Goal: Check status: Check status

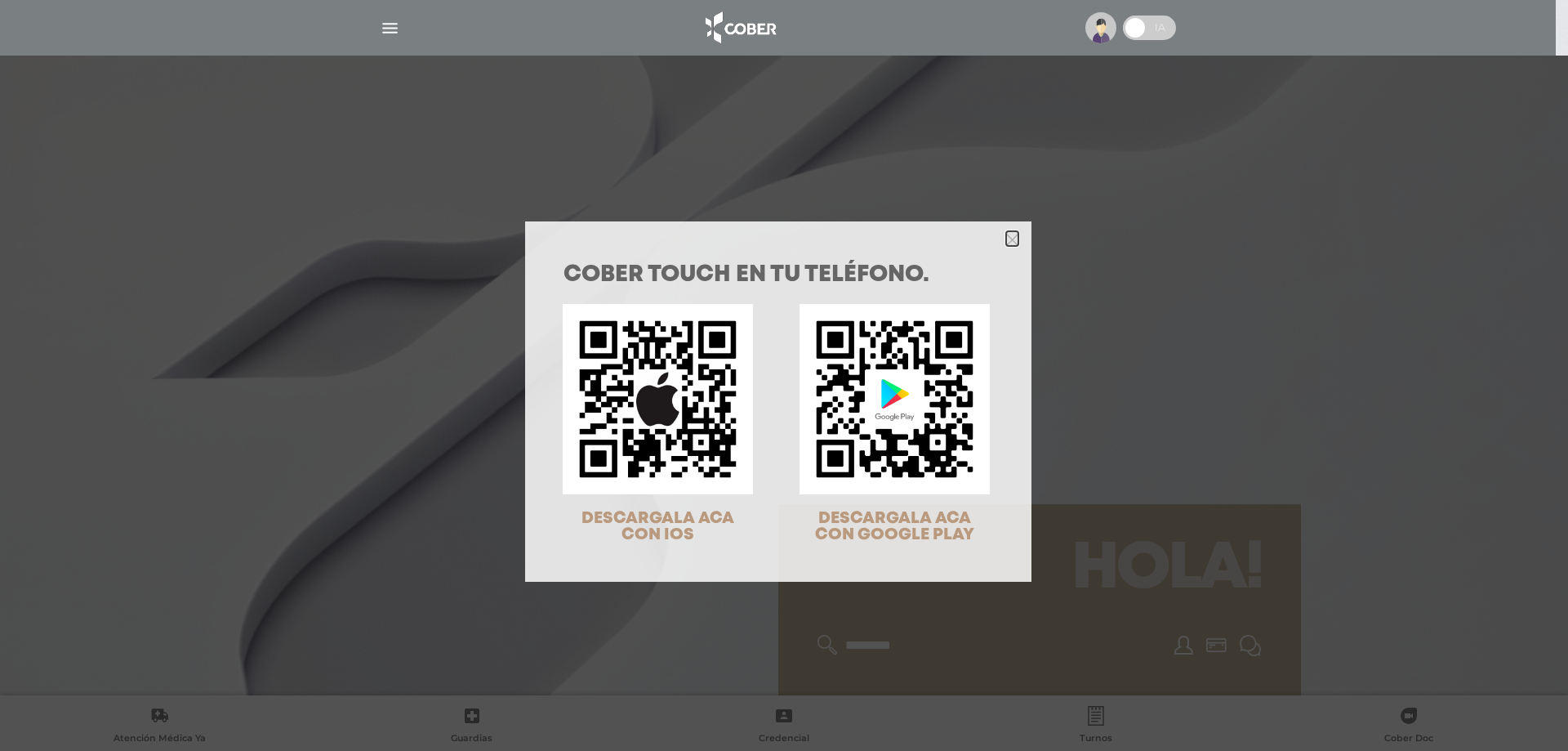
click at [1009, 229] on icon "Close" at bounding box center [1012, 238] width 13 height 18
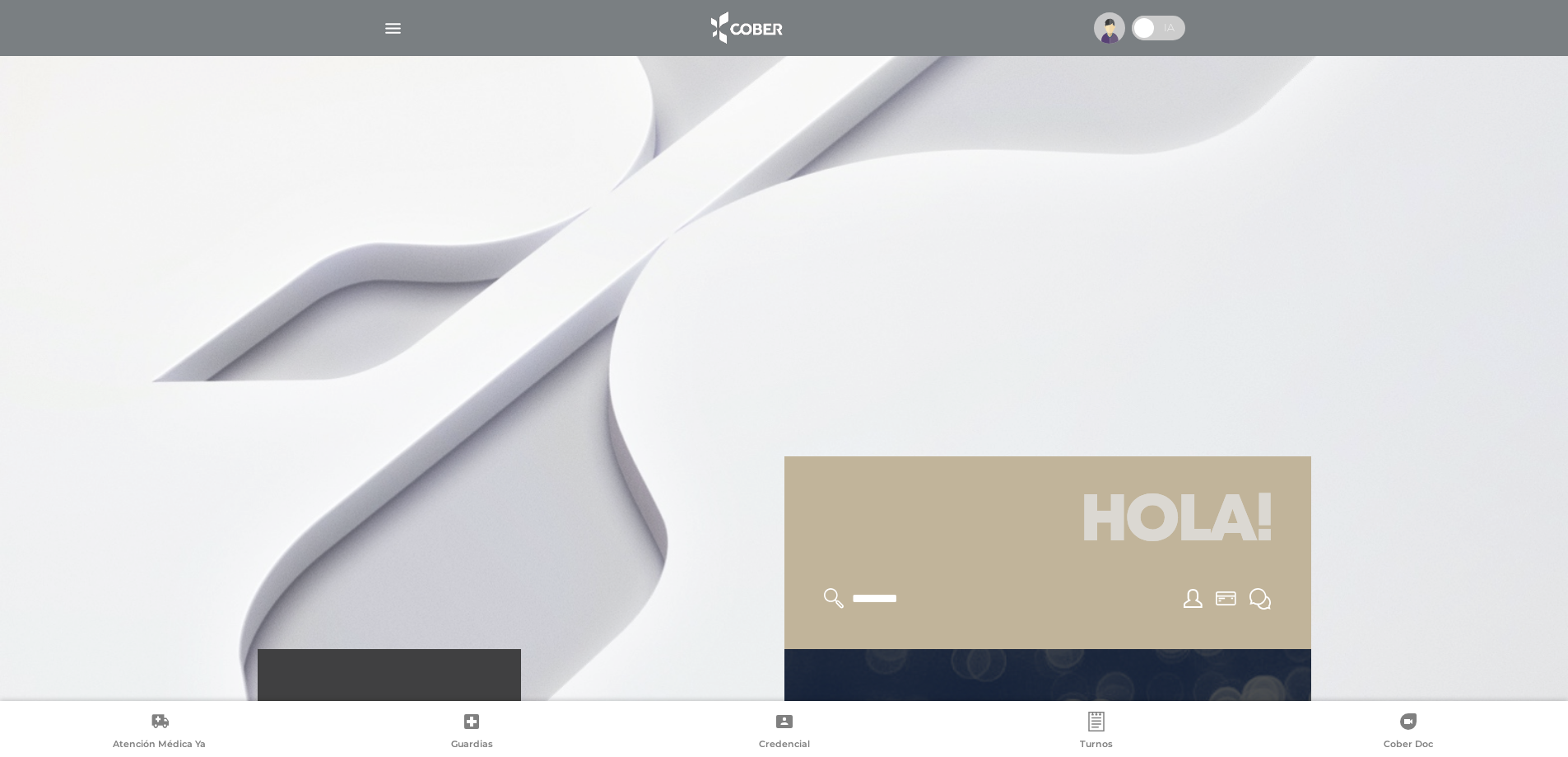
scroll to position [329, 0]
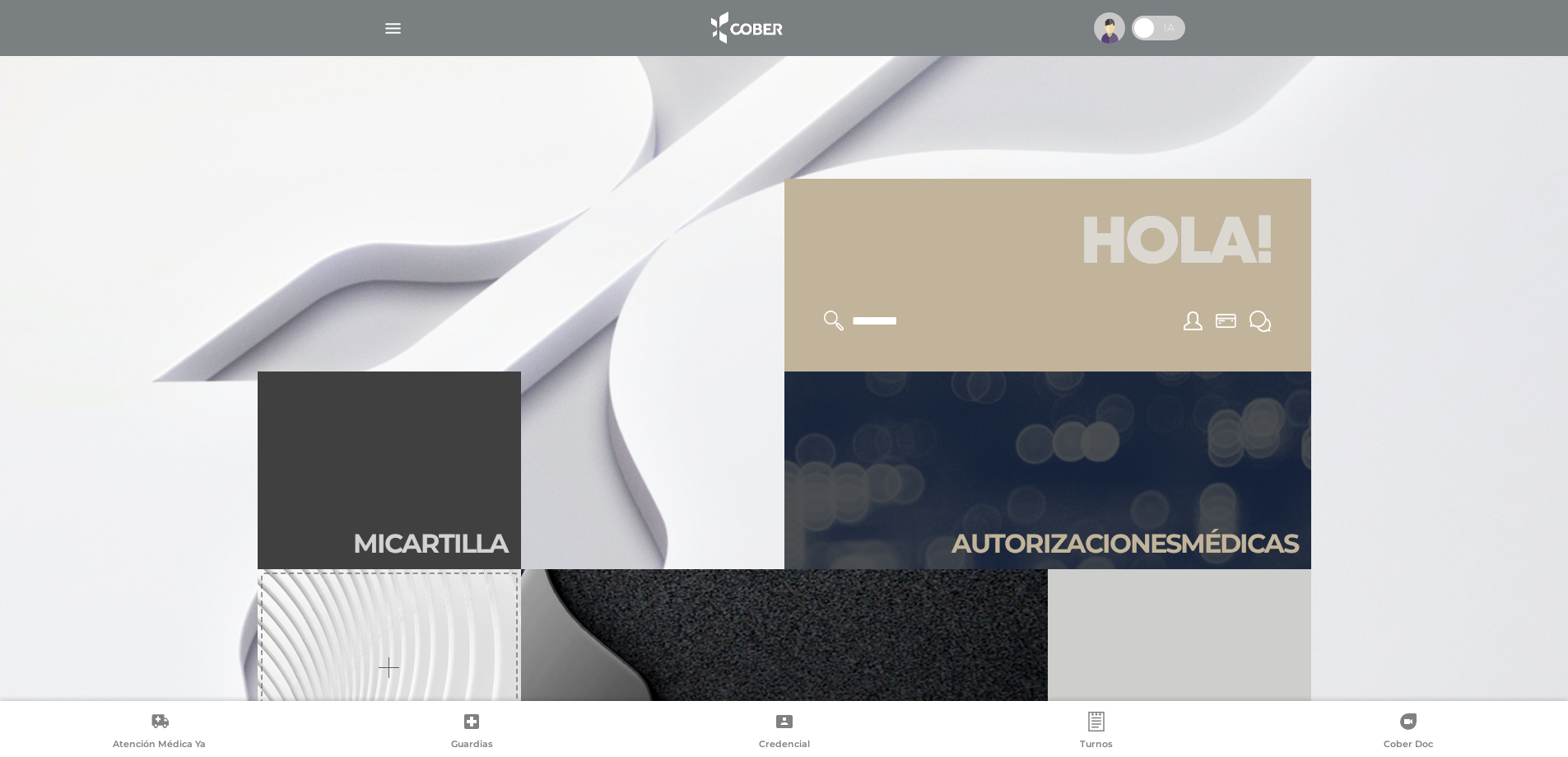
click at [1085, 543] on h2 "Autori zaciones médicas" at bounding box center [1125, 544] width 347 height 31
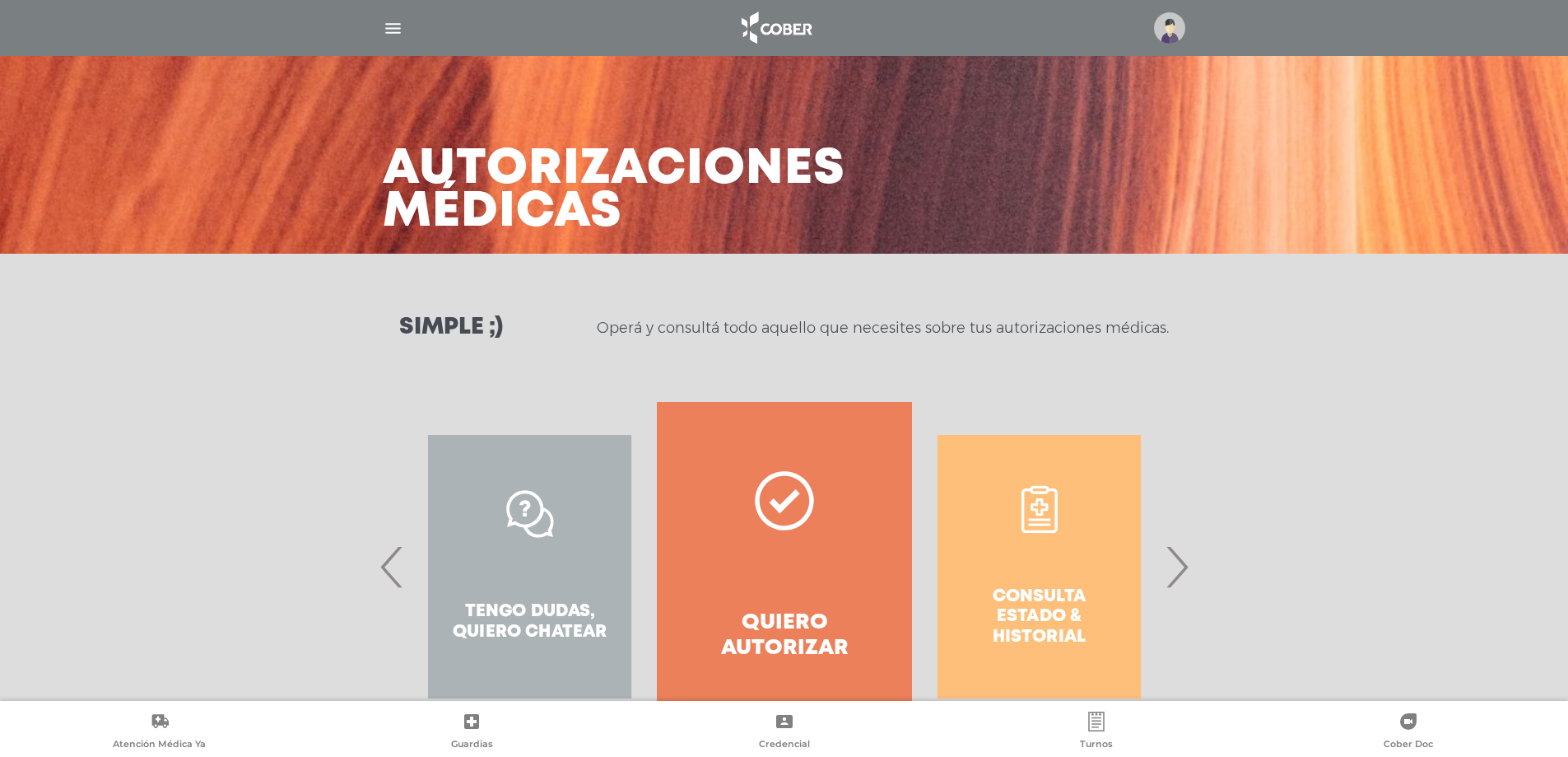
click at [1186, 568] on span "›" at bounding box center [1176, 566] width 32 height 89
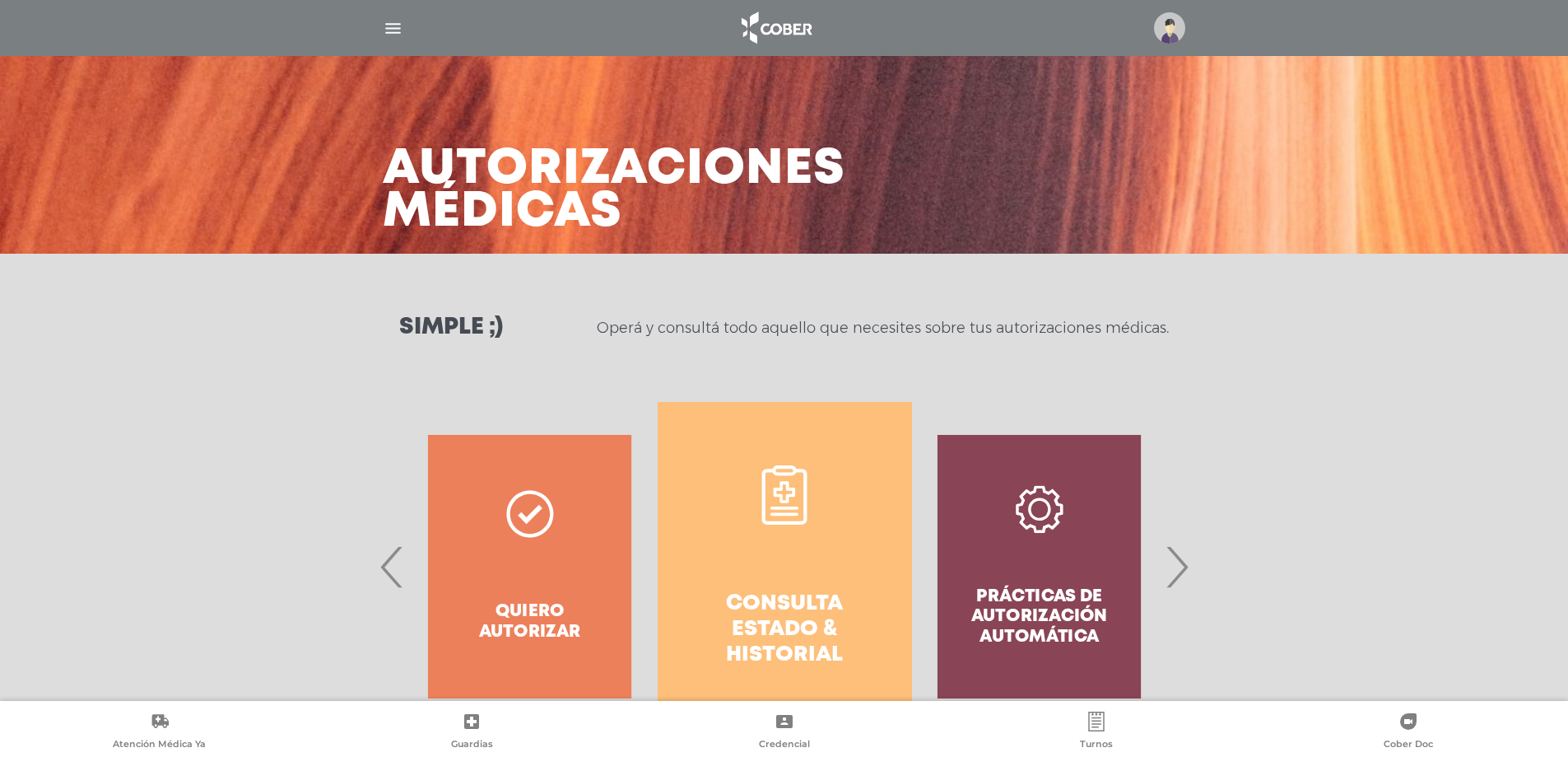
click at [797, 625] on h4 "Consulta estado & historial" at bounding box center [785, 629] width 195 height 77
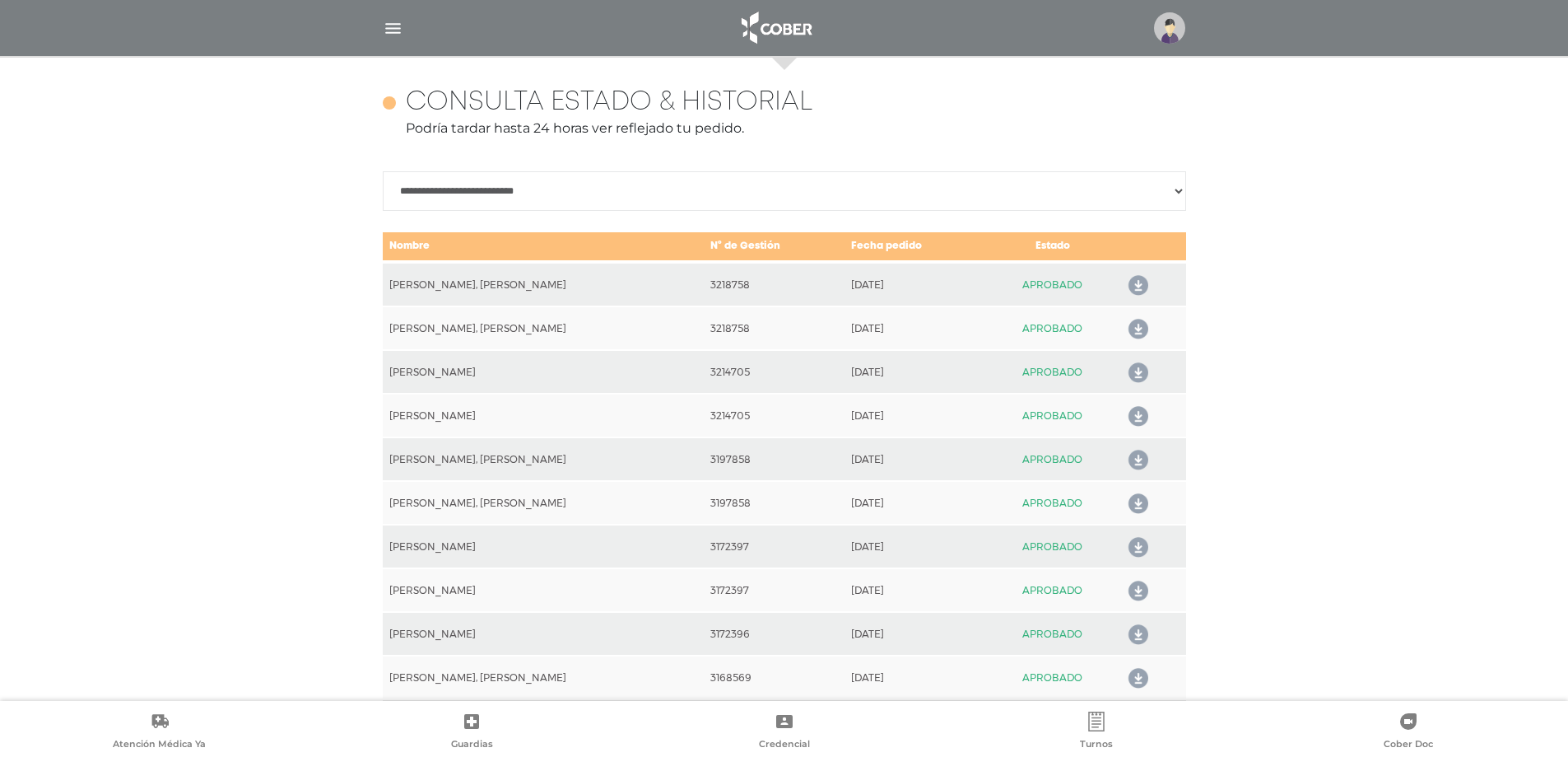
scroll to position [731, 0]
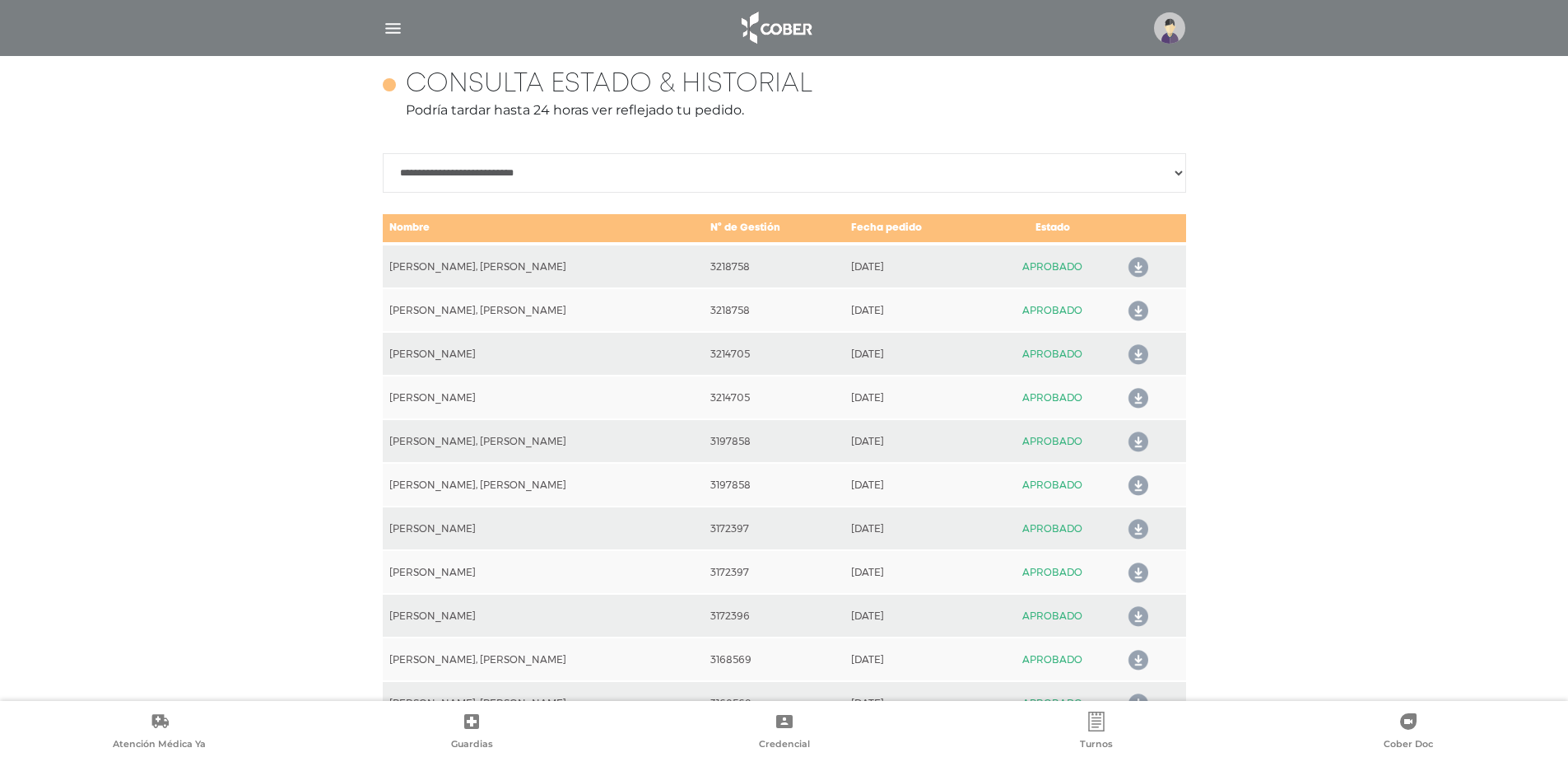
click at [1141, 306] on icon at bounding box center [1135, 311] width 26 height 26
